Goal: Task Accomplishment & Management: Manage account settings

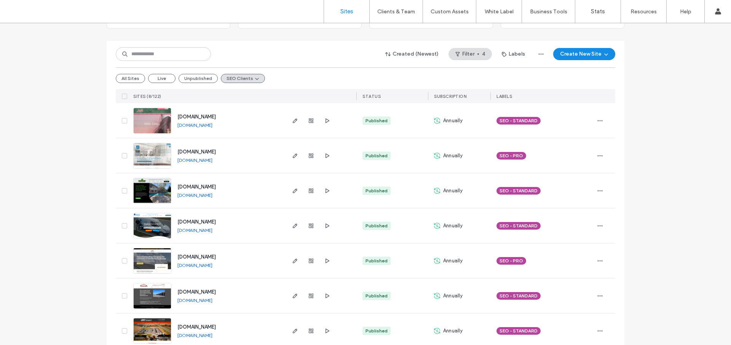
scroll to position [108, 0]
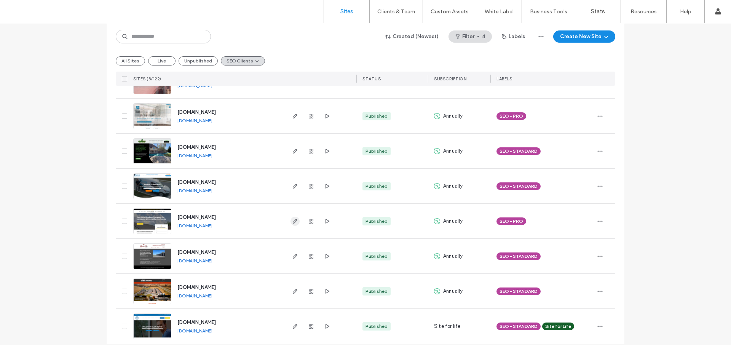
click at [292, 222] on icon "button" at bounding box center [295, 221] width 6 height 6
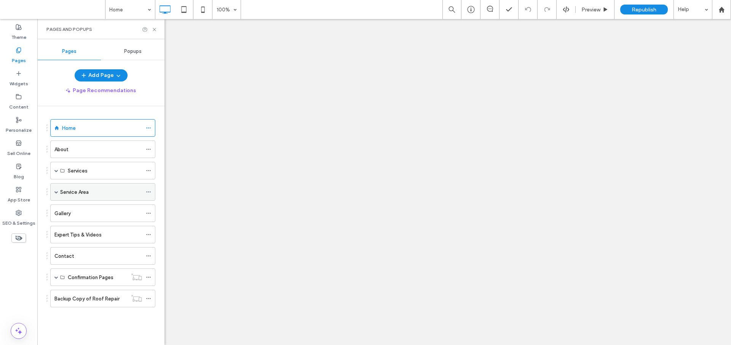
click at [57, 191] on span at bounding box center [56, 192] width 4 height 4
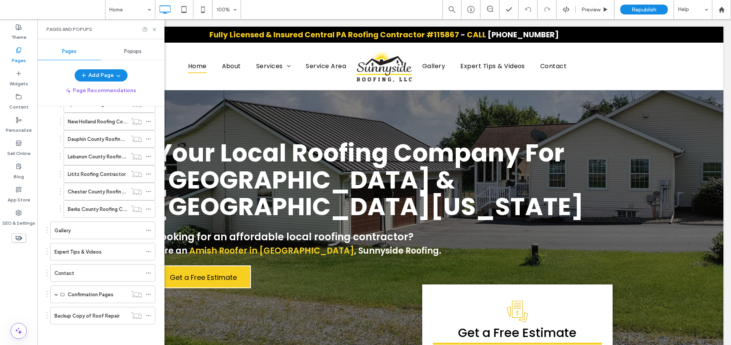
scroll to position [195, 0]
click at [99, 212] on div "Berks County Roofing Contractor" at bounding box center [97, 206] width 59 height 17
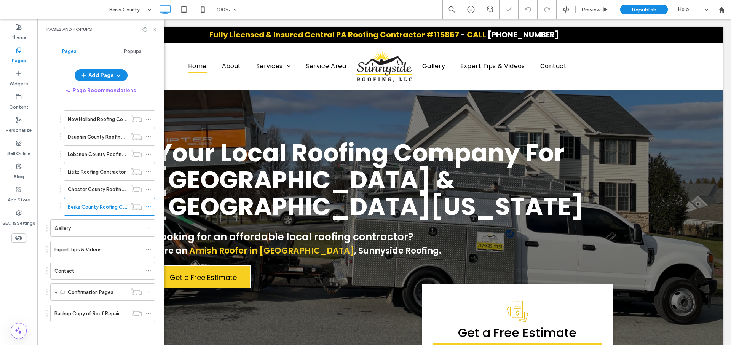
click at [154, 30] on use at bounding box center [154, 29] width 3 height 3
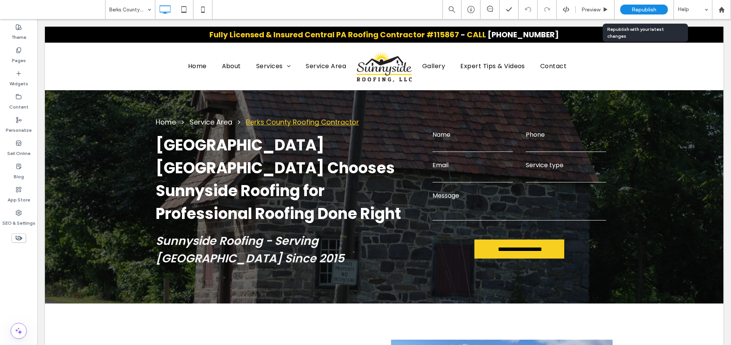
click at [648, 9] on span "Republish" at bounding box center [643, 9] width 25 height 6
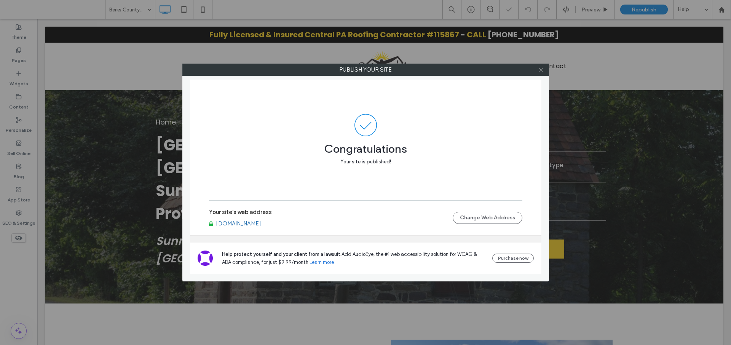
click at [539, 70] on icon at bounding box center [541, 70] width 6 height 6
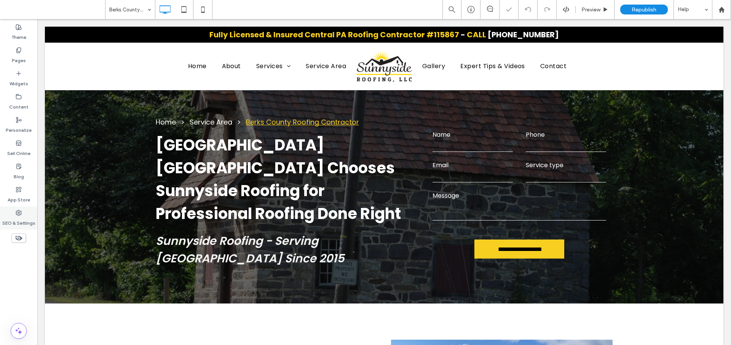
click at [18, 221] on label "SEO & Settings" at bounding box center [18, 221] width 33 height 11
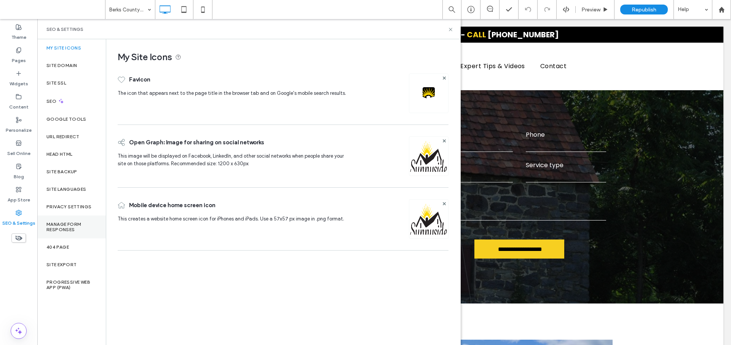
click at [73, 229] on label "Manage Form Responses" at bounding box center [71, 226] width 50 height 11
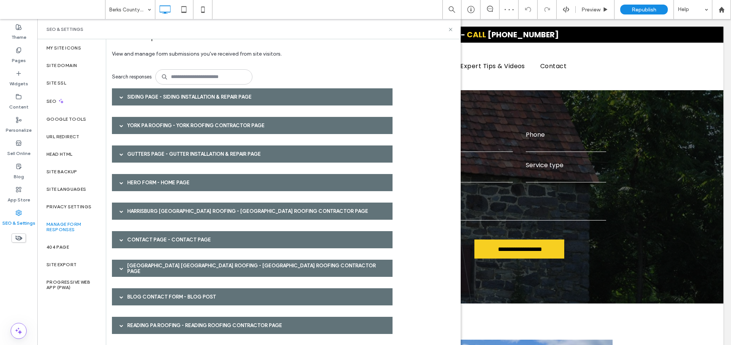
scroll to position [19, 0]
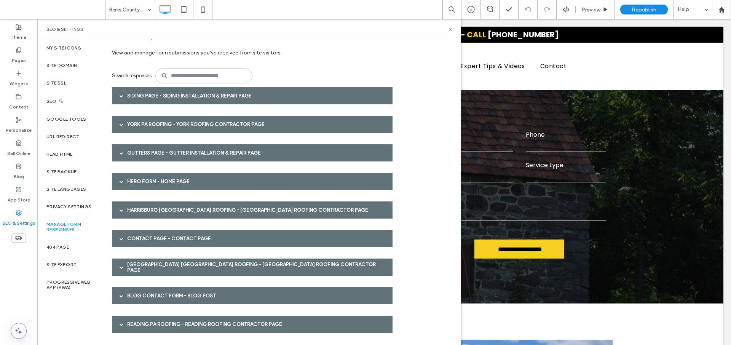
click at [121, 323] on span at bounding box center [121, 324] width 4 height 4
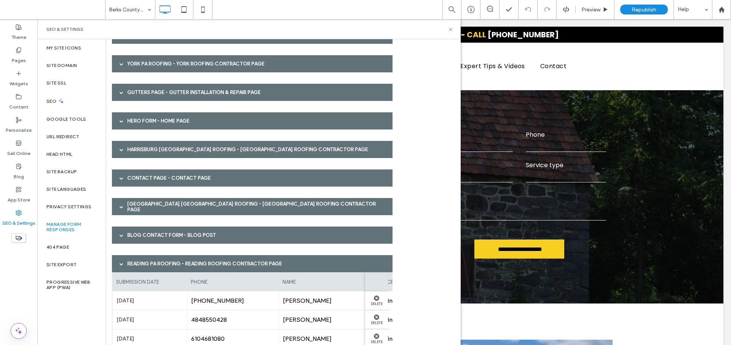
scroll to position [0, 0]
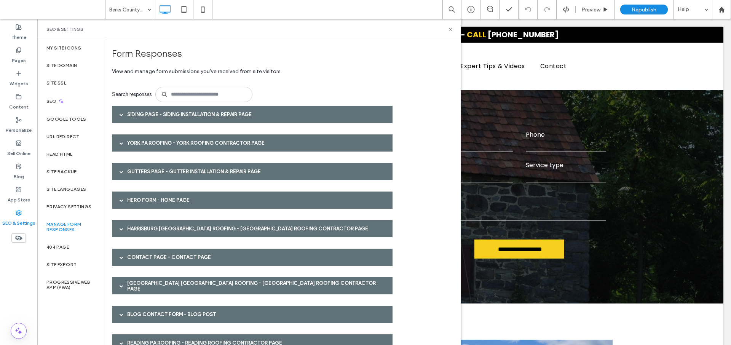
click at [121, 115] on span at bounding box center [121, 115] width 4 height 4
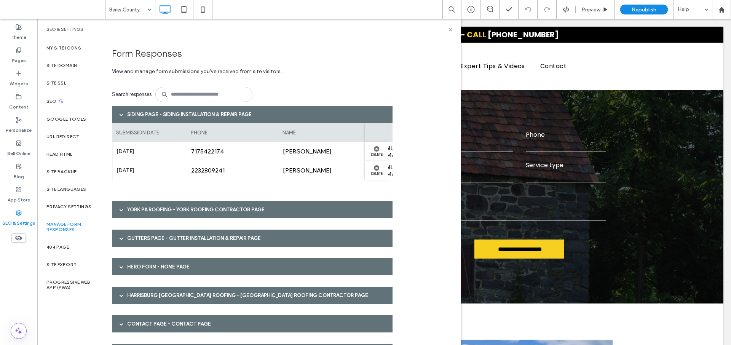
click at [122, 209] on span at bounding box center [121, 210] width 4 height 4
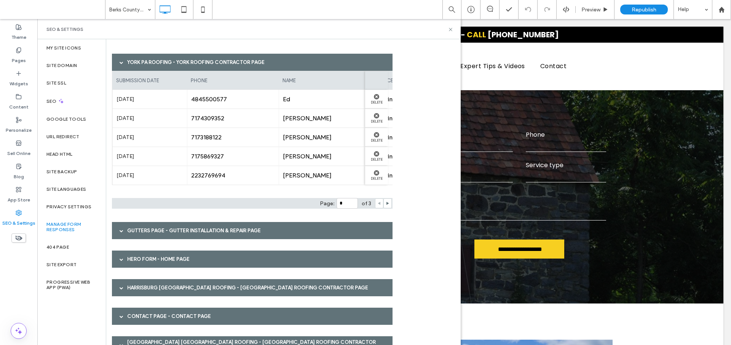
scroll to position [188, 0]
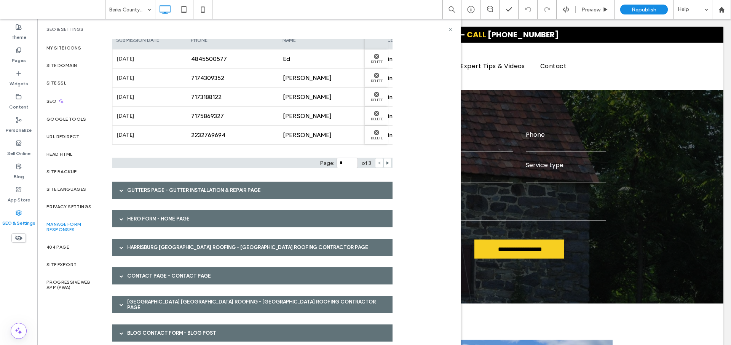
click at [122, 190] on span at bounding box center [121, 190] width 4 height 4
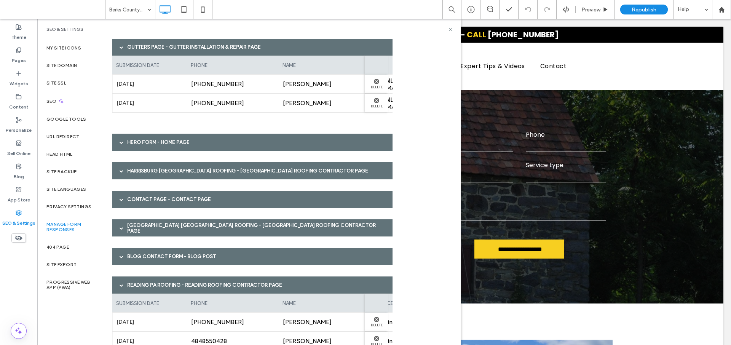
scroll to position [333, 0]
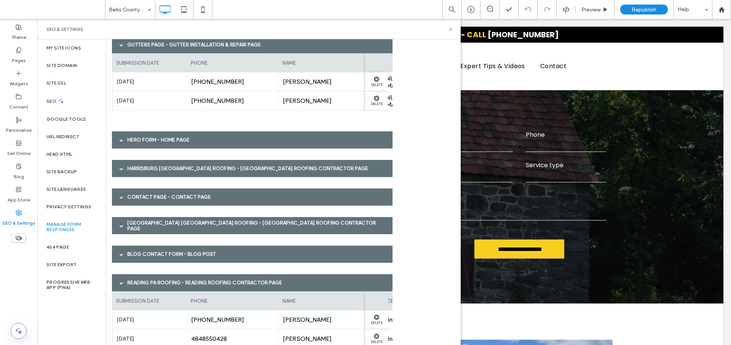
click at [121, 135] on span at bounding box center [121, 139] width 4 height 13
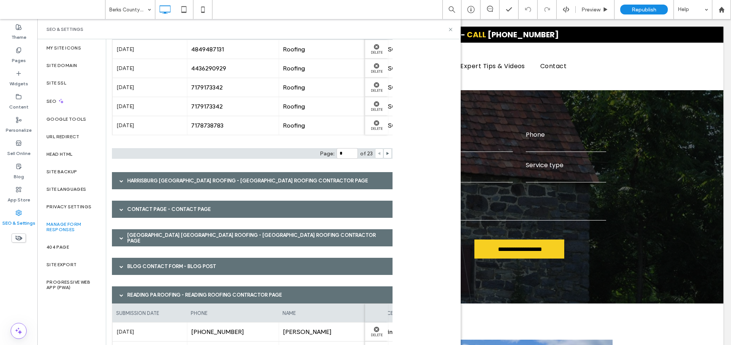
scroll to position [478, 0]
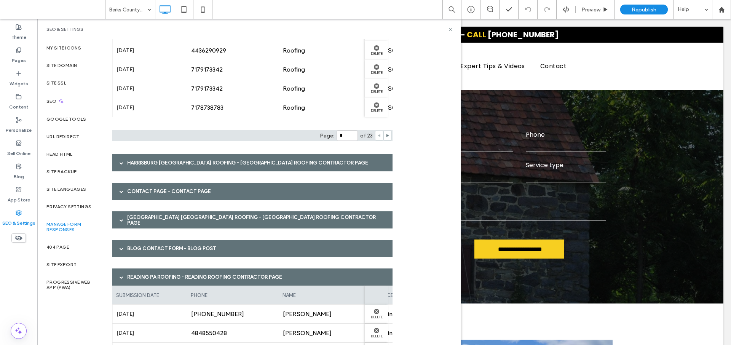
click at [122, 163] on span at bounding box center [121, 163] width 4 height 4
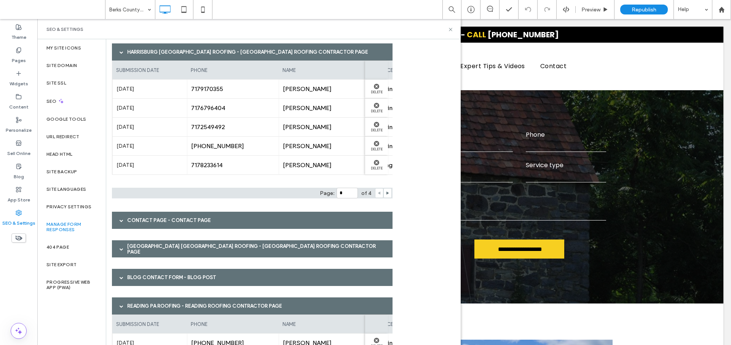
scroll to position [614, 0]
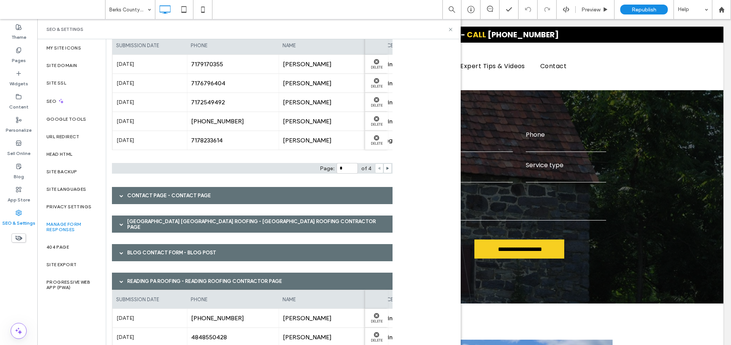
click at [118, 198] on div at bounding box center [121, 195] width 11 height 13
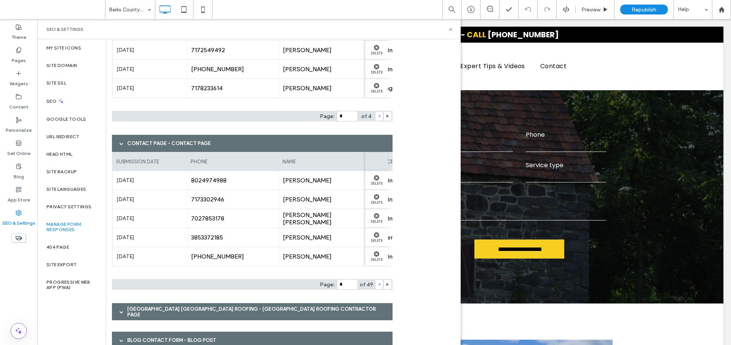
scroll to position [740, 0]
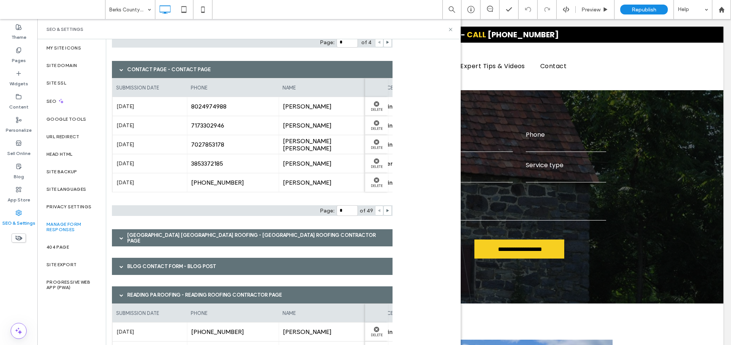
click at [119, 237] on span at bounding box center [121, 238] width 4 height 4
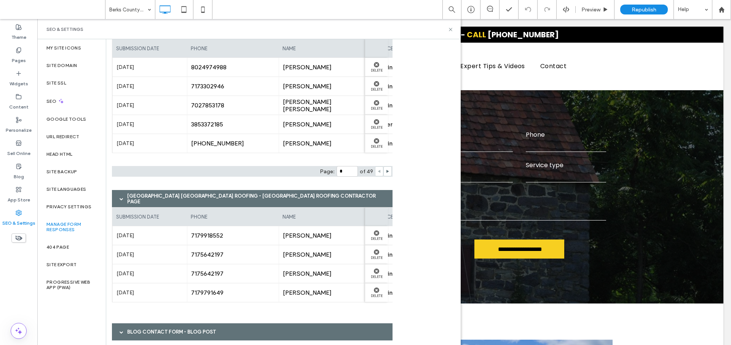
scroll to position [870, 0]
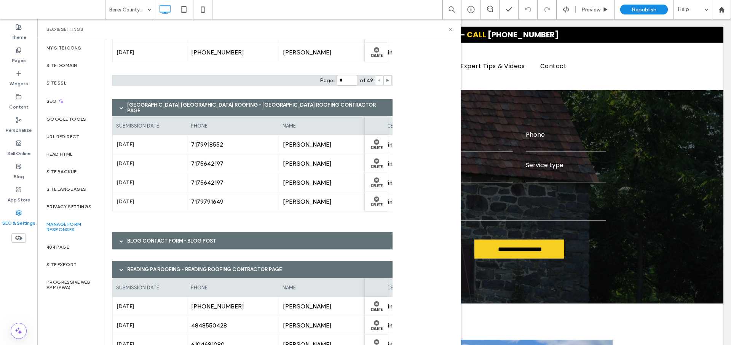
click at [119, 240] on span at bounding box center [121, 241] width 4 height 4
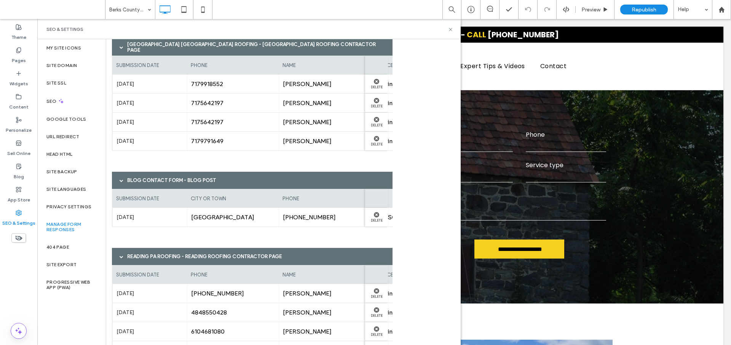
scroll to position [963, 0]
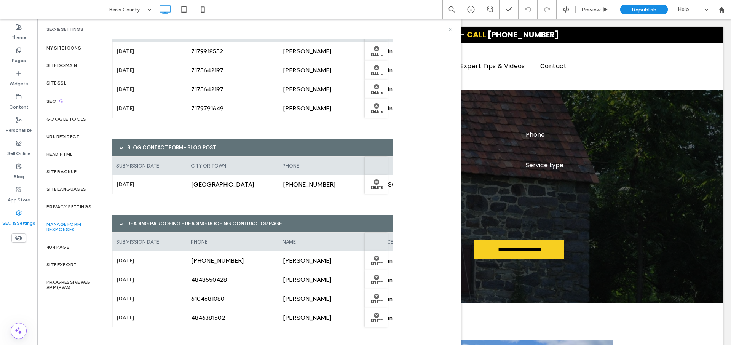
click at [450, 29] on use at bounding box center [450, 29] width 3 height 3
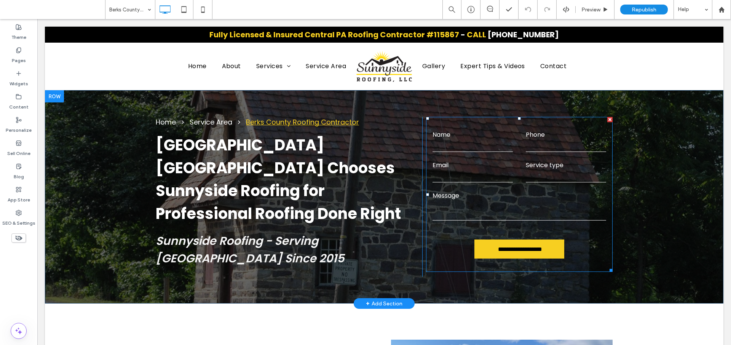
click at [489, 171] on input "email" at bounding box center [472, 176] width 80 height 11
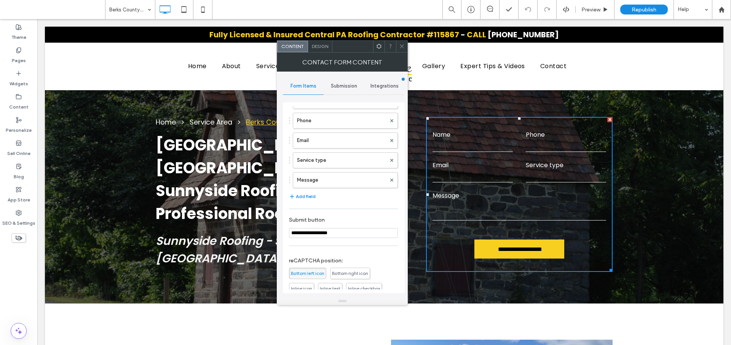
scroll to position [115, 0]
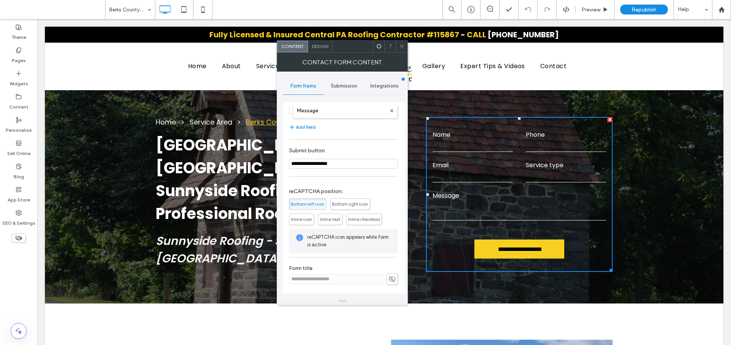
click at [403, 46] on icon at bounding box center [402, 46] width 6 height 6
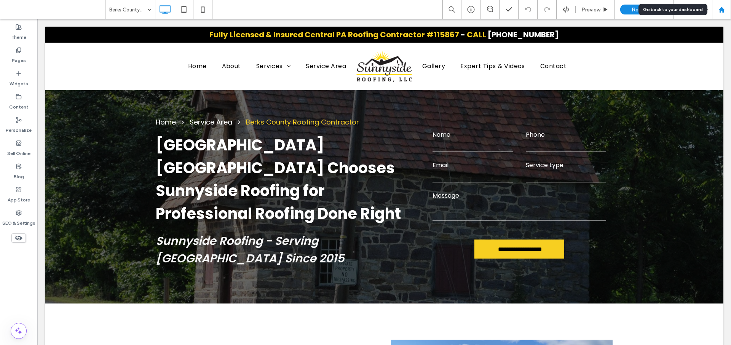
click at [725, 10] on div at bounding box center [721, 9] width 18 height 6
